Goal: Task Accomplishment & Management: Use online tool/utility

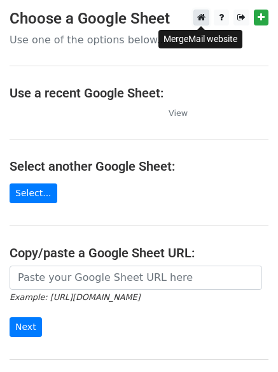
click at [200, 18] on icon at bounding box center [201, 17] width 8 height 9
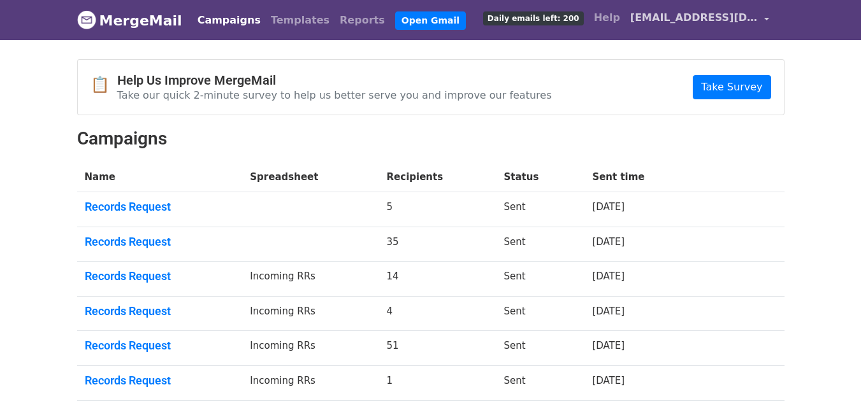
click at [700, 15] on span "[EMAIL_ADDRESS][DOMAIN_NAME]" at bounding box center [693, 17] width 127 height 15
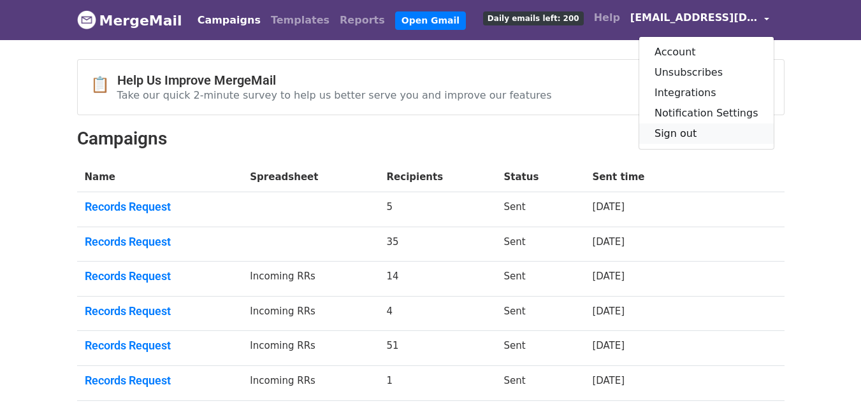
click at [678, 133] on link "Sign out" at bounding box center [706, 134] width 134 height 20
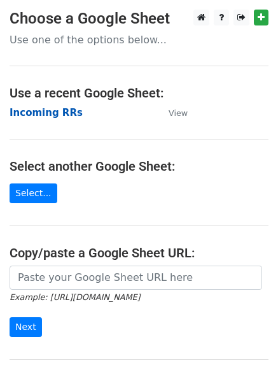
click at [20, 112] on strong "Incoming RRs" at bounding box center [46, 112] width 73 height 11
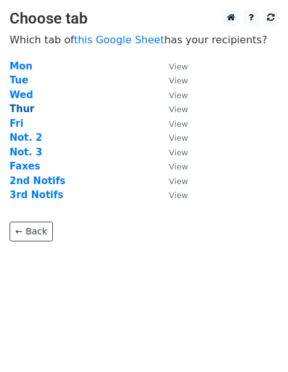
click at [27, 113] on strong "Thur" at bounding box center [22, 108] width 25 height 11
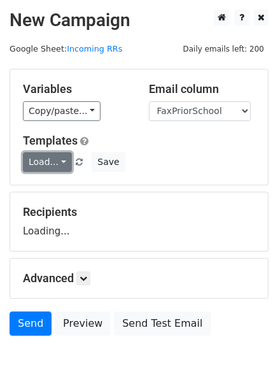
click at [52, 166] on link "Load..." at bounding box center [47, 162] width 49 height 20
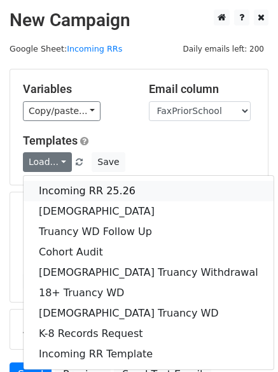
click at [59, 195] on link "Incoming RR 25.26" at bounding box center [149, 191] width 250 height 20
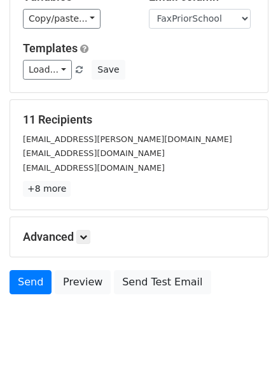
scroll to position [123, 0]
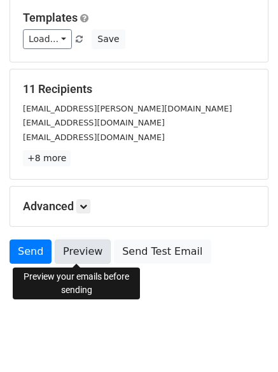
click at [69, 257] on link "Preview" at bounding box center [83, 252] width 56 height 24
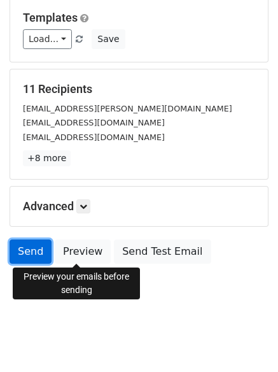
click at [34, 252] on link "Send" at bounding box center [31, 252] width 42 height 24
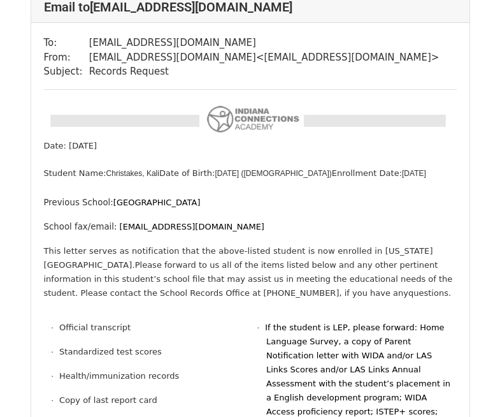
scroll to position [892, 0]
